Goal: Task Accomplishment & Management: Manage account settings

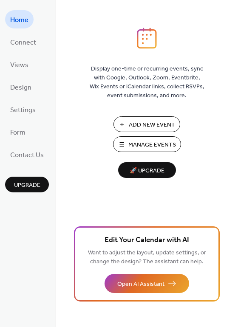
click at [146, 145] on span "Manage Events" at bounding box center [152, 145] width 48 height 9
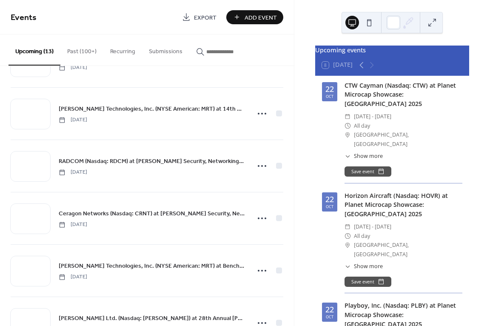
scroll to position [425, 0]
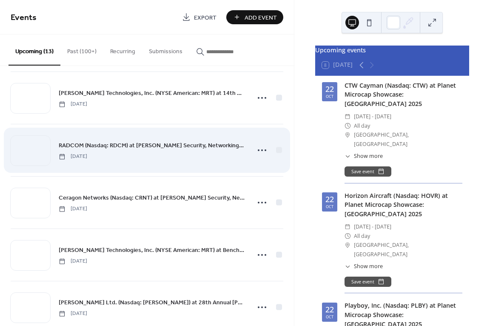
click at [88, 146] on span "RADCOM (Nasdaq: RDCM) at [PERSON_NAME] Security, Networking, & Communications C…" at bounding box center [152, 145] width 186 height 9
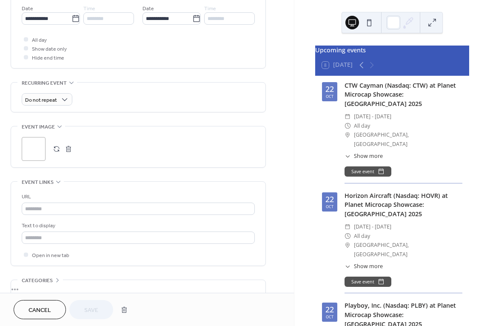
scroll to position [298, 0]
